Goal: Find specific page/section: Find specific page/section

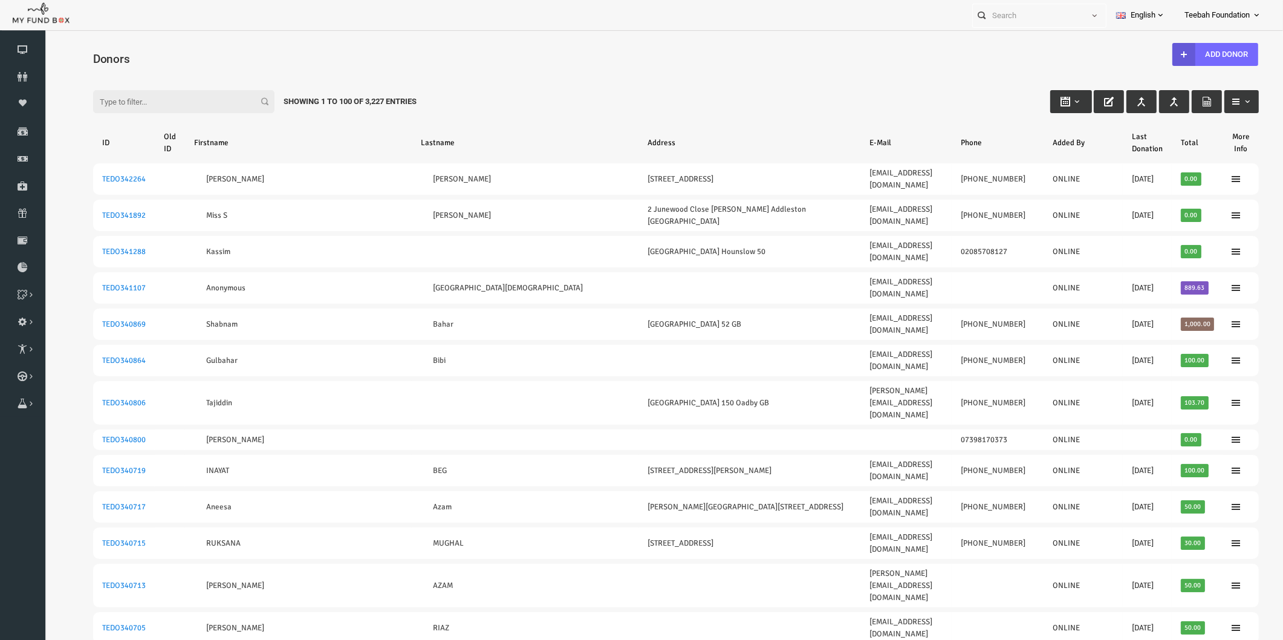
click at [19, 77] on icon at bounding box center [22, 77] width 45 height 10
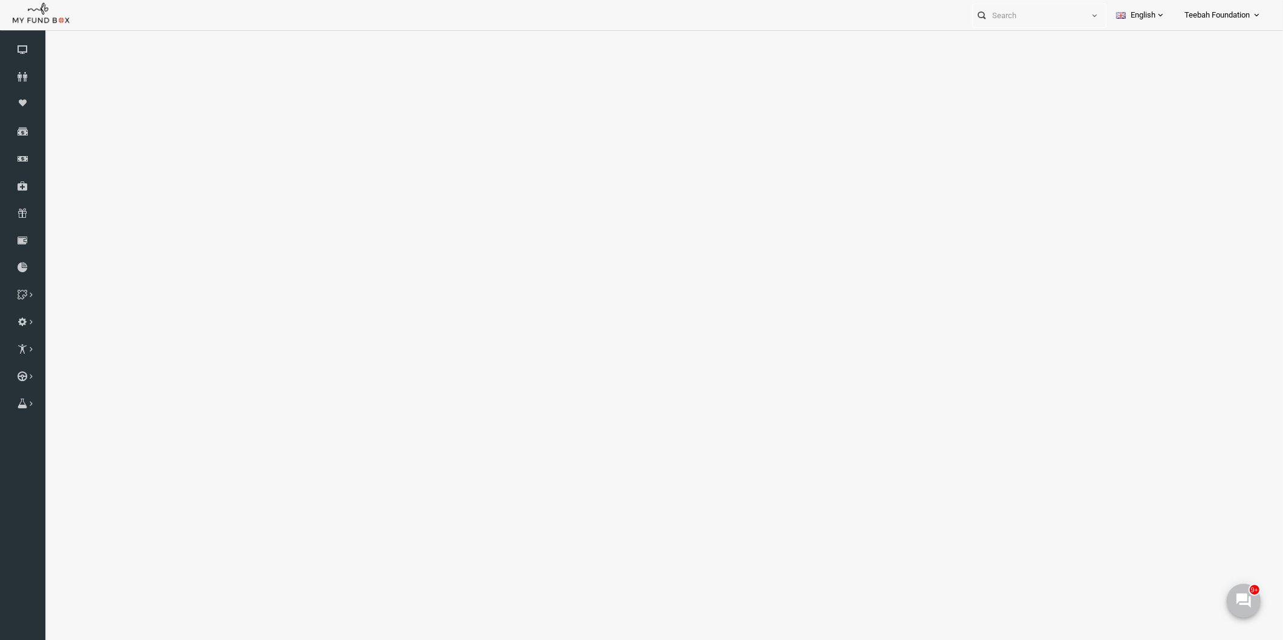
select select "100"
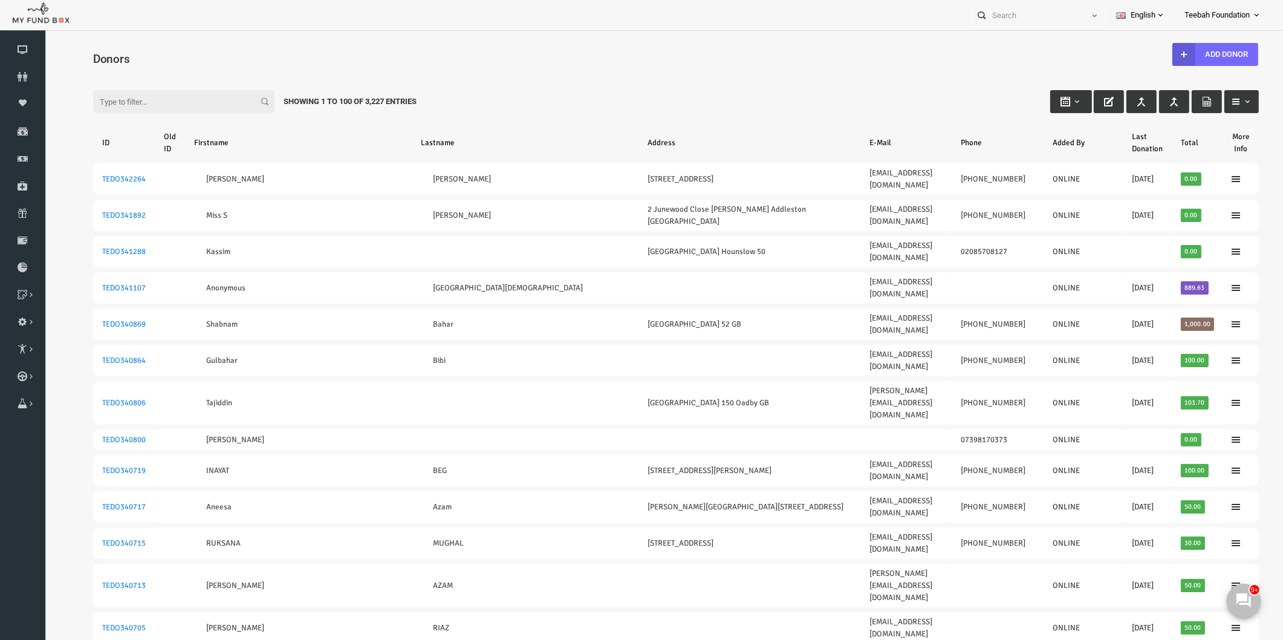
drag, startPoint x: 525, startPoint y: 73, endPoint x: 519, endPoint y: 74, distance: 6.9
click at [611, 99] on div "Filter: Showing 1 to 100 of 3,227 Entries" at bounding box center [651, 90] width 1190 height 33
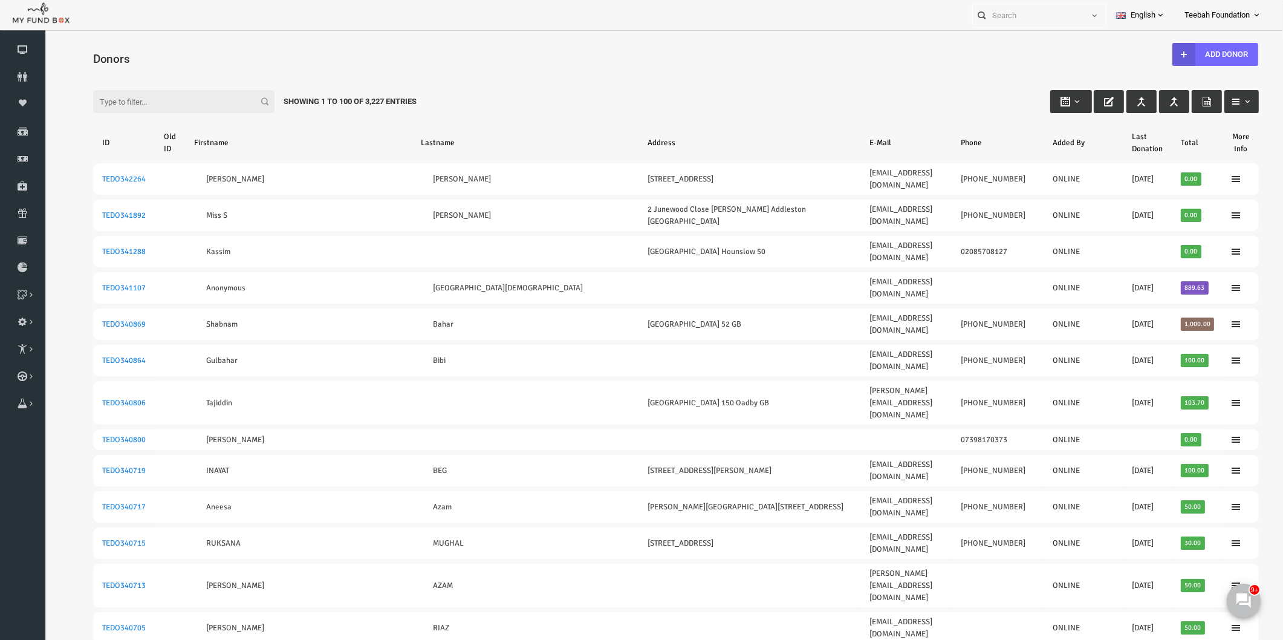
click at [753, 79] on div "Filter: Showing 1 to 100 of 3,227 Entries" at bounding box center [651, 90] width 1190 height 33
click at [172, 57] on h4 "Donors" at bounding box center [657, 59] width 1178 height 18
click at [25, 76] on icon at bounding box center [22, 77] width 45 height 10
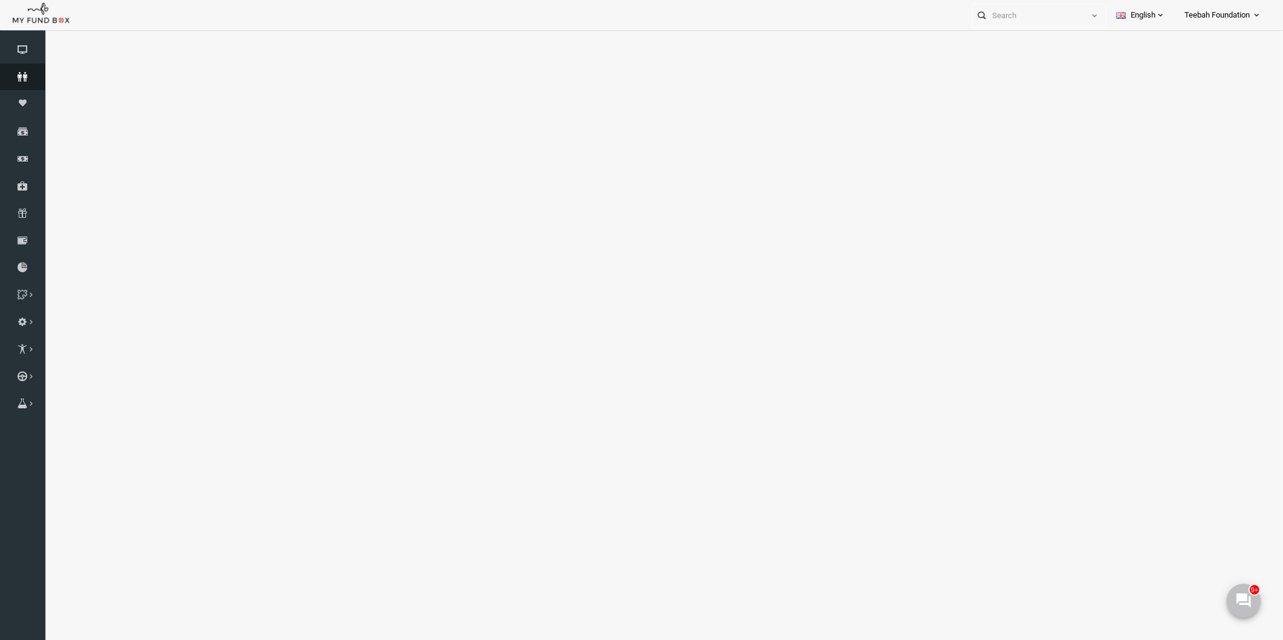
select select "100"
